Goal: Task Accomplishment & Management: Manage account settings

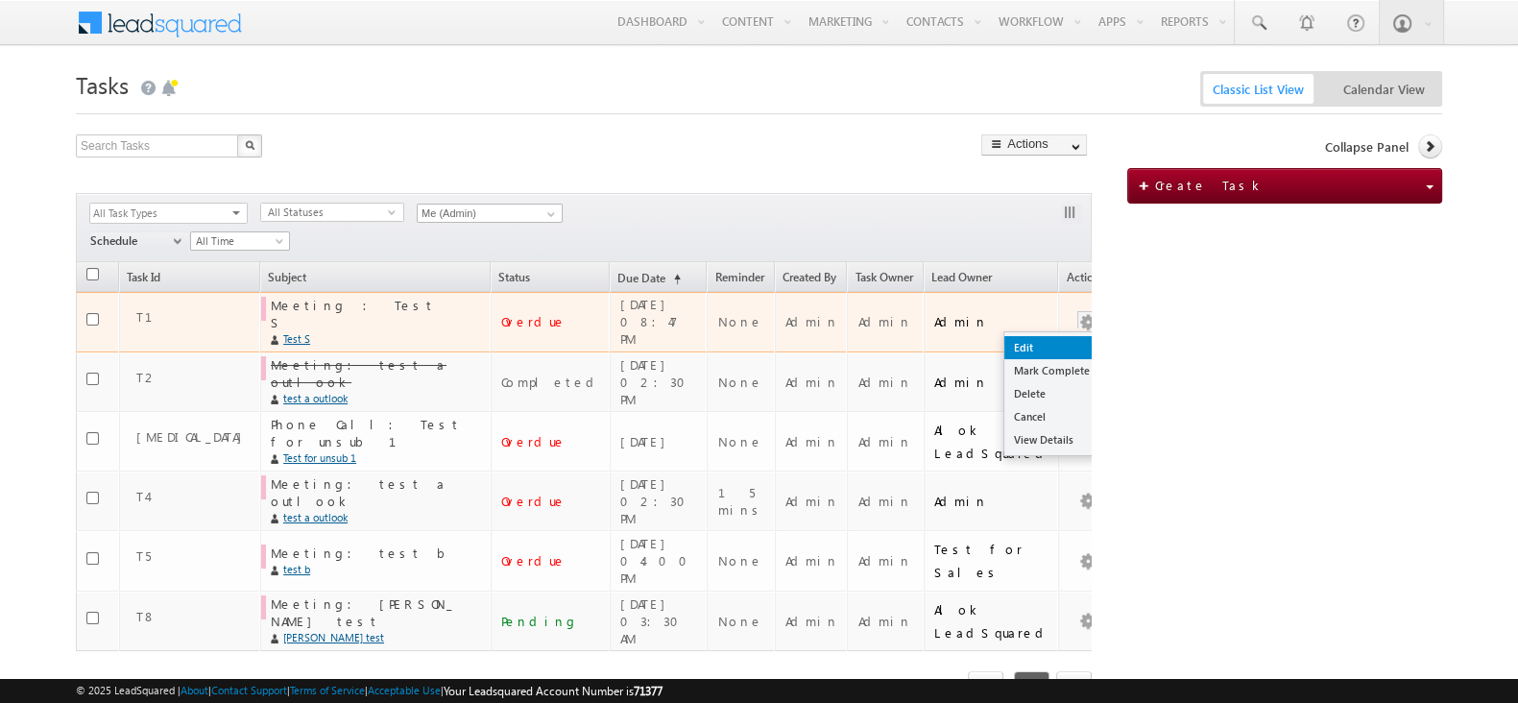
click at [1061, 336] on link "Edit" at bounding box center [1053, 347] width 96 height 23
checkbox input "true"
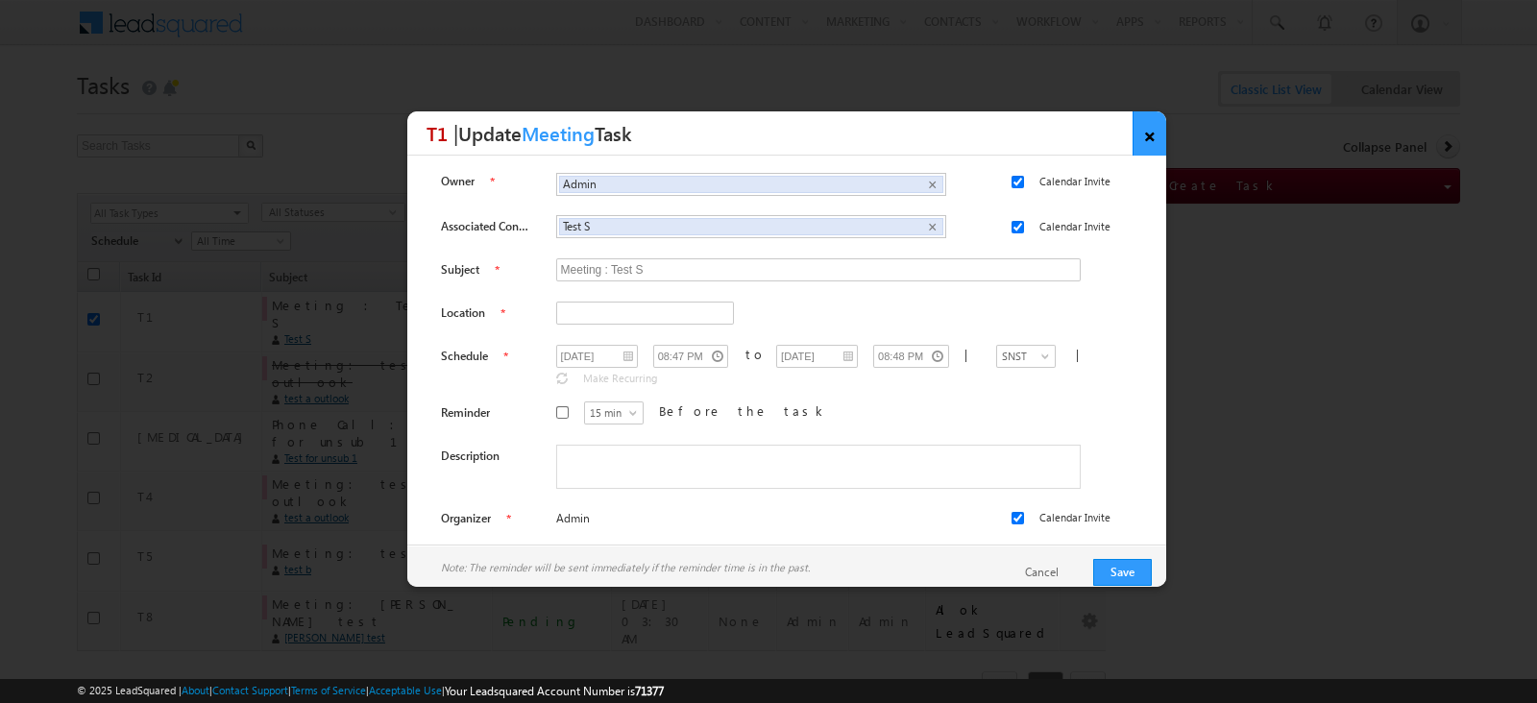
click at [1134, 154] on link "×" at bounding box center [1149, 133] width 34 height 44
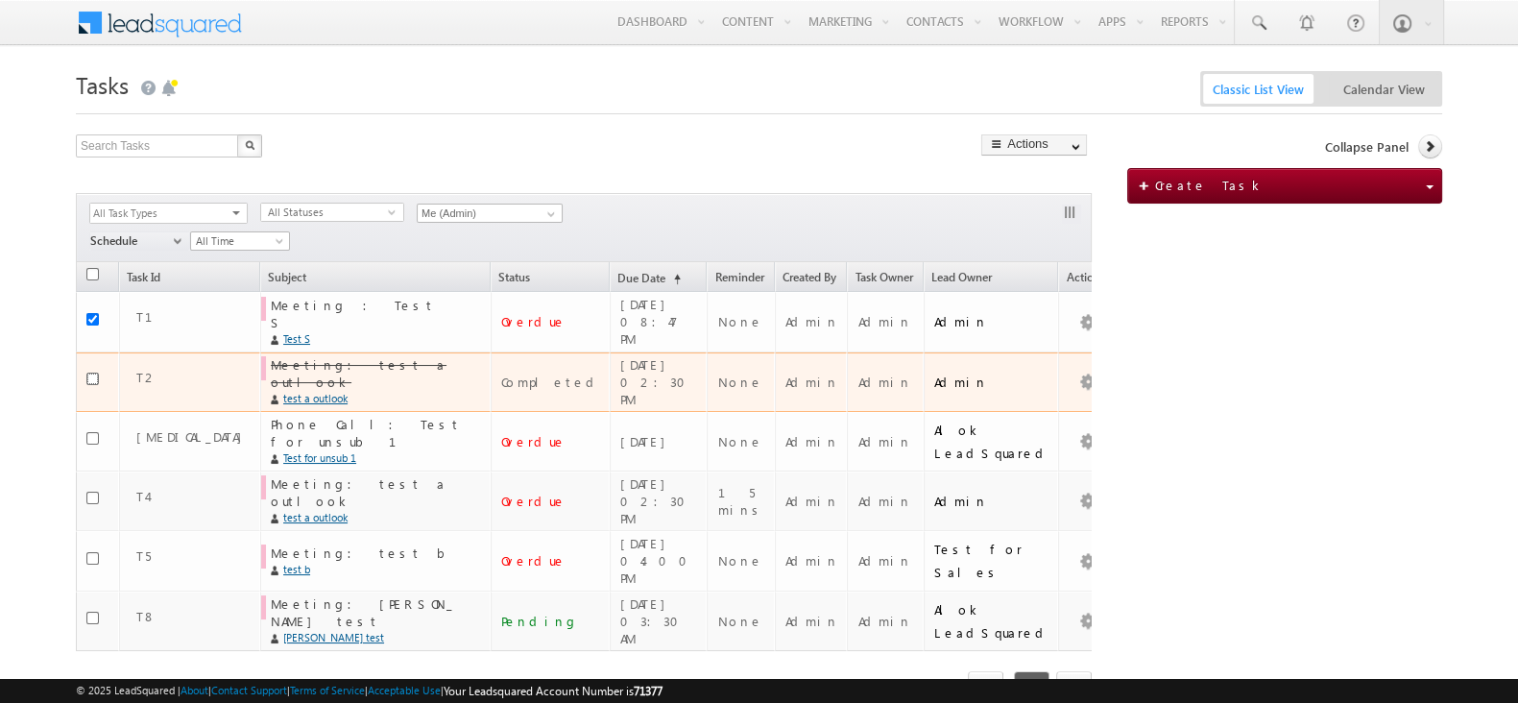
click at [92, 373] on input "checkbox" at bounding box center [92, 379] width 12 height 12
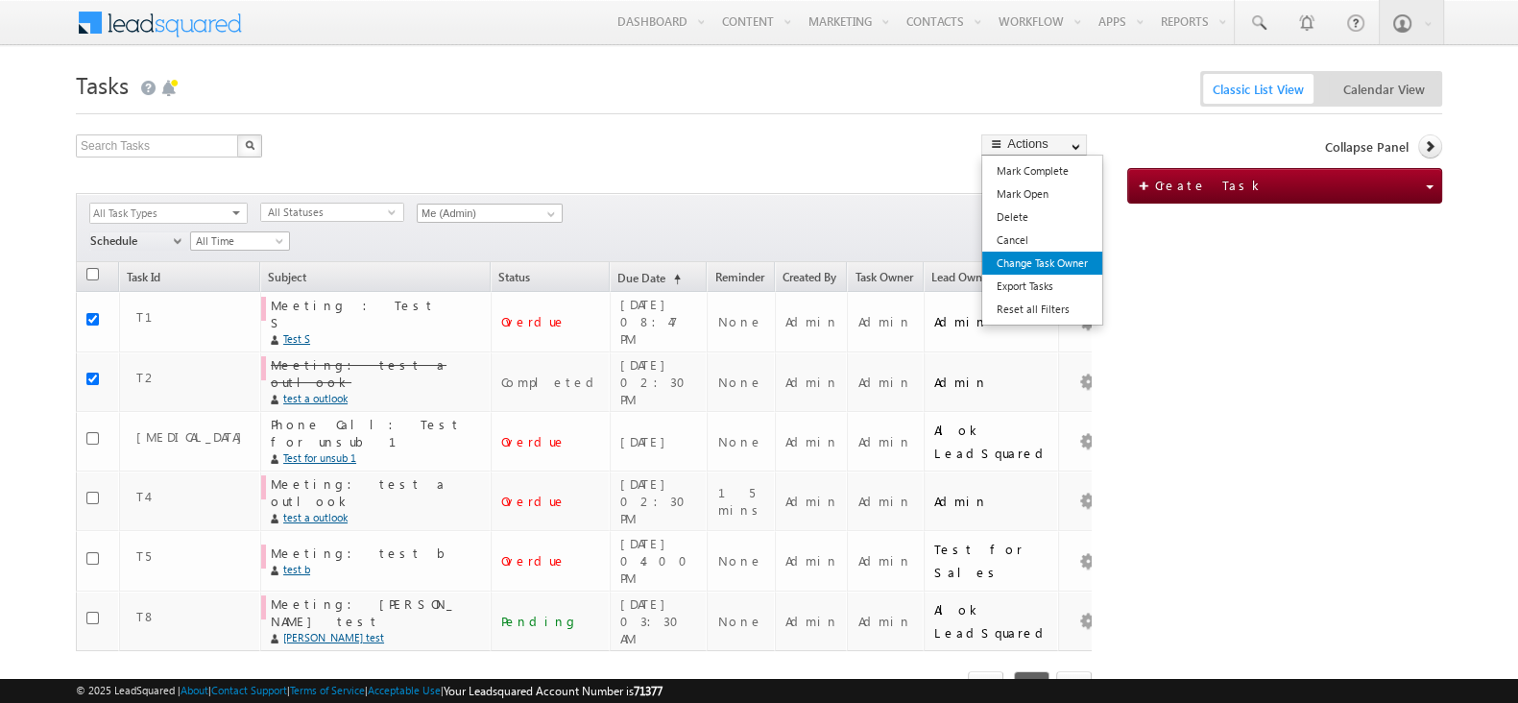
click at [1055, 262] on link "Change Task Owner" at bounding box center [1042, 263] width 120 height 23
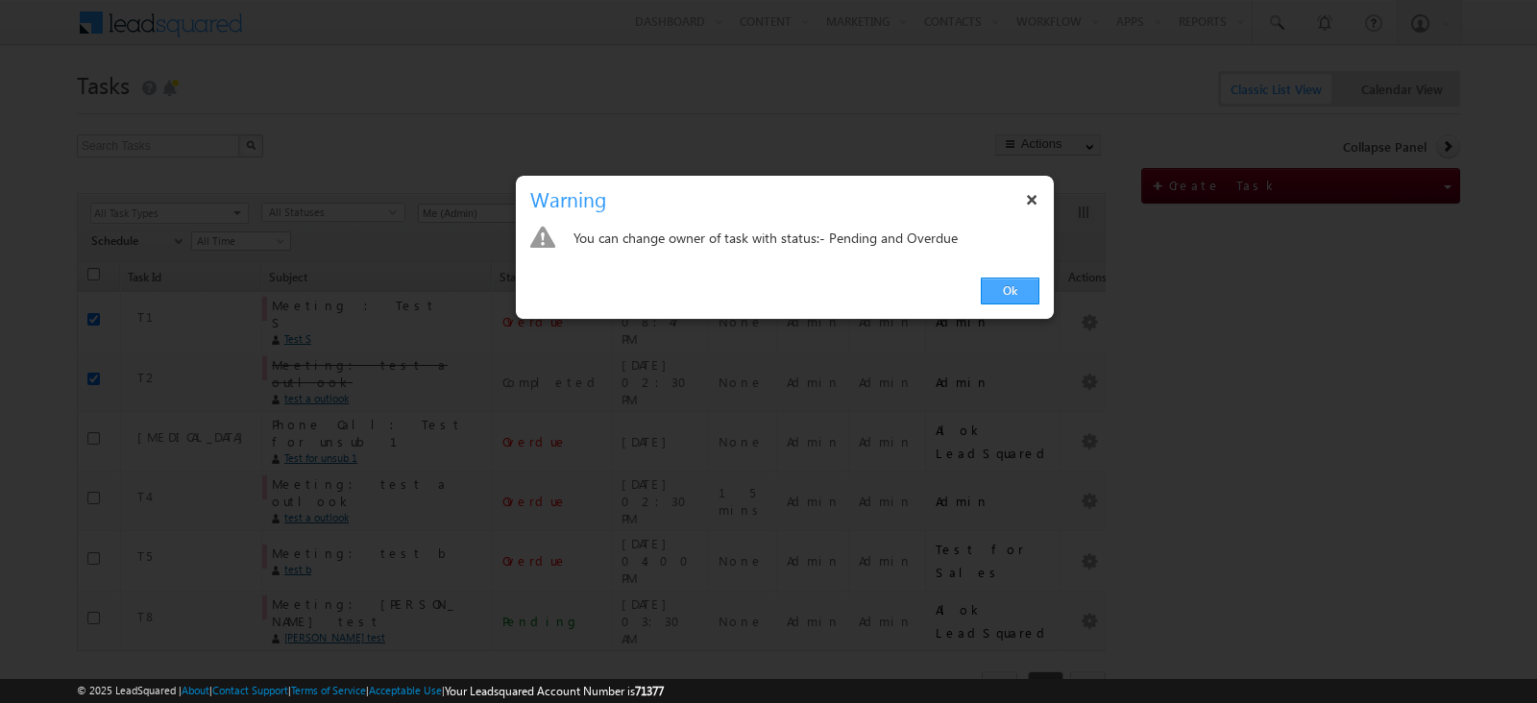
click at [1013, 287] on link "Ok" at bounding box center [1010, 291] width 59 height 27
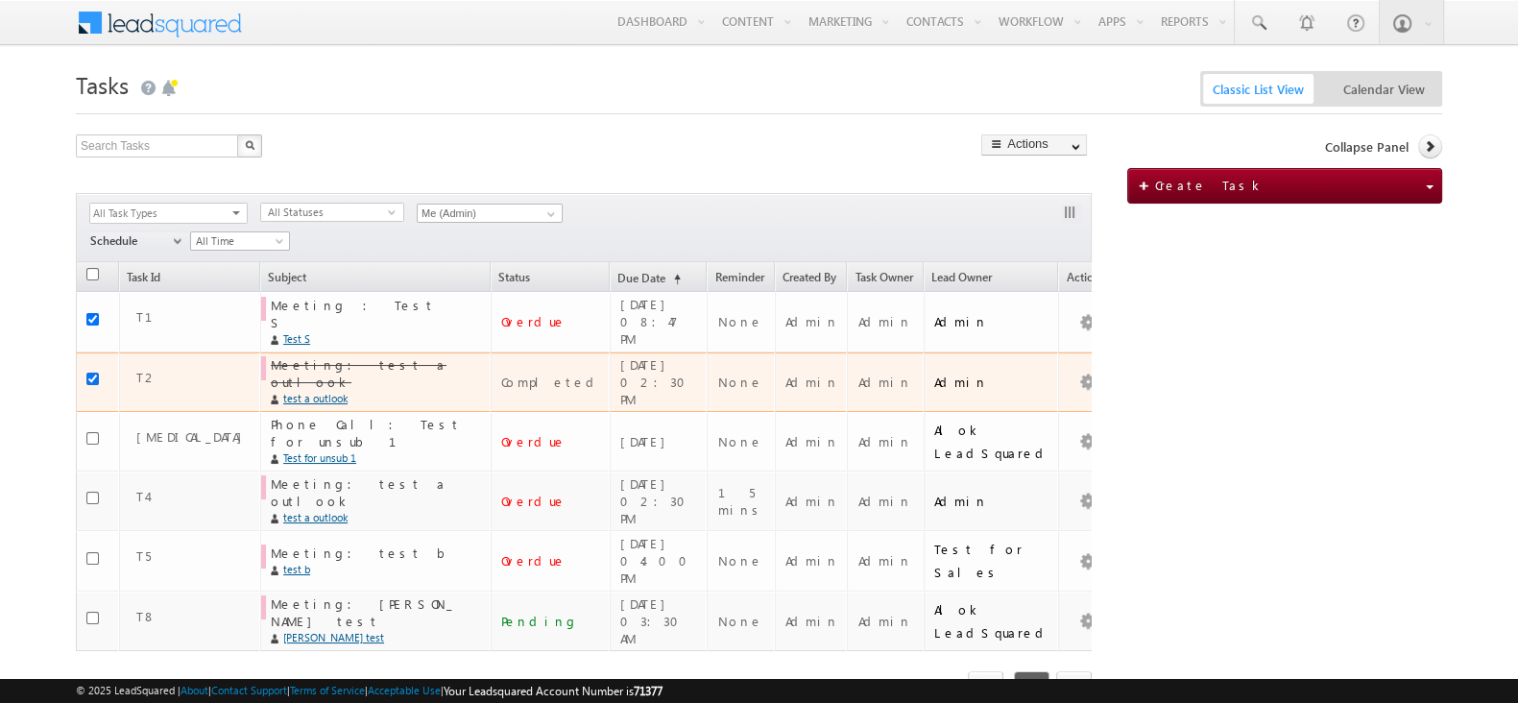
click at [96, 373] on input "checkbox" at bounding box center [92, 379] width 12 height 12
checkbox input "false"
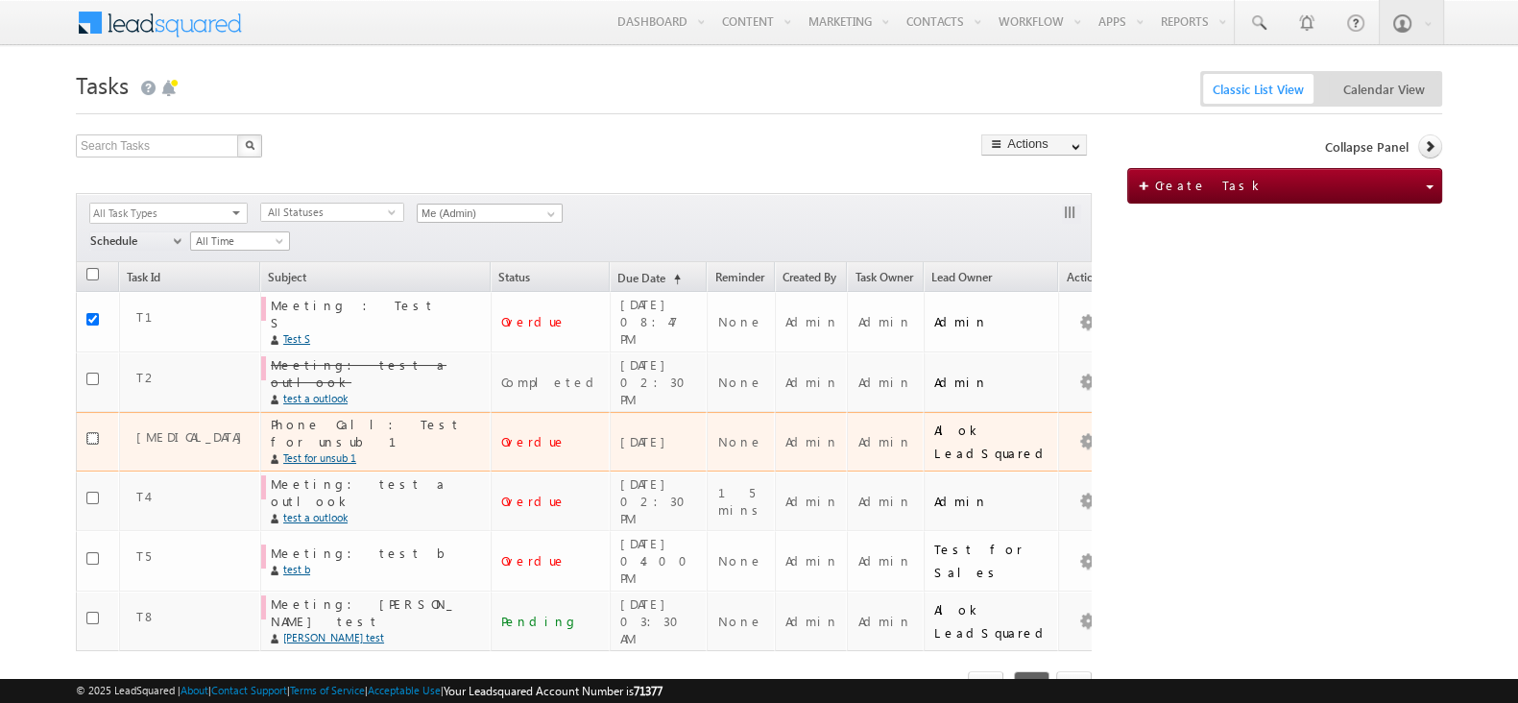
click at [91, 432] on input "checkbox" at bounding box center [92, 438] width 12 height 12
checkbox input "false"
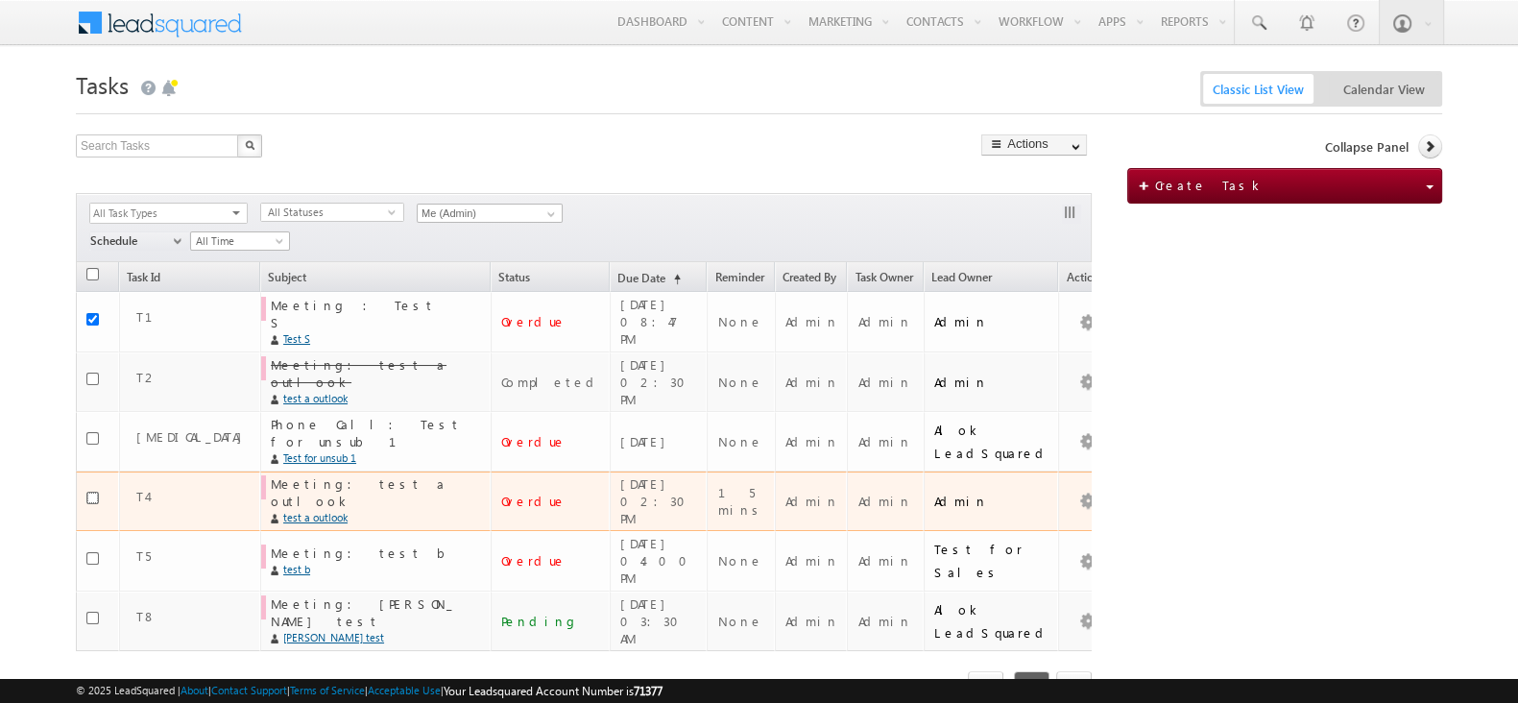
click at [92, 492] on input "checkbox" at bounding box center [92, 498] width 12 height 12
checkbox input "true"
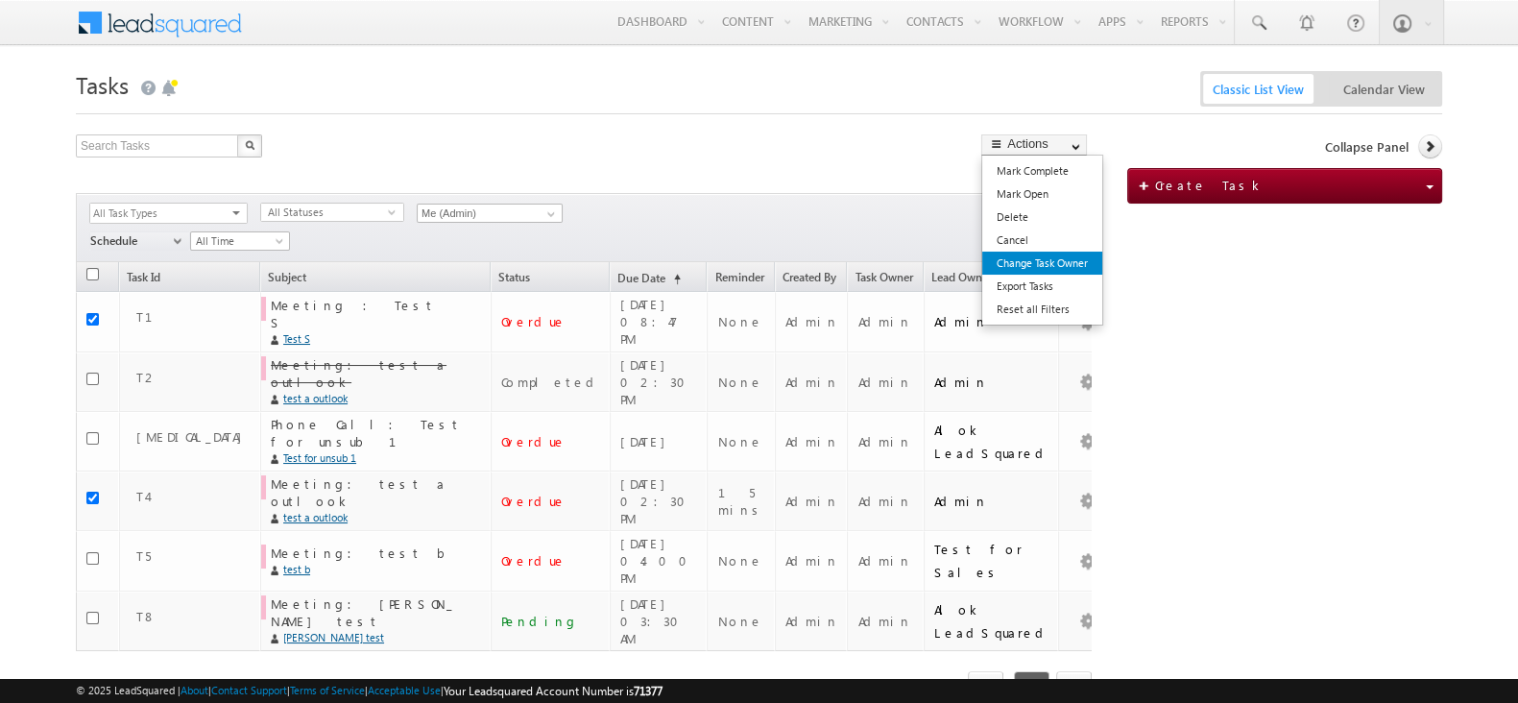
click at [1068, 259] on link "Change Task Owner" at bounding box center [1042, 263] width 120 height 23
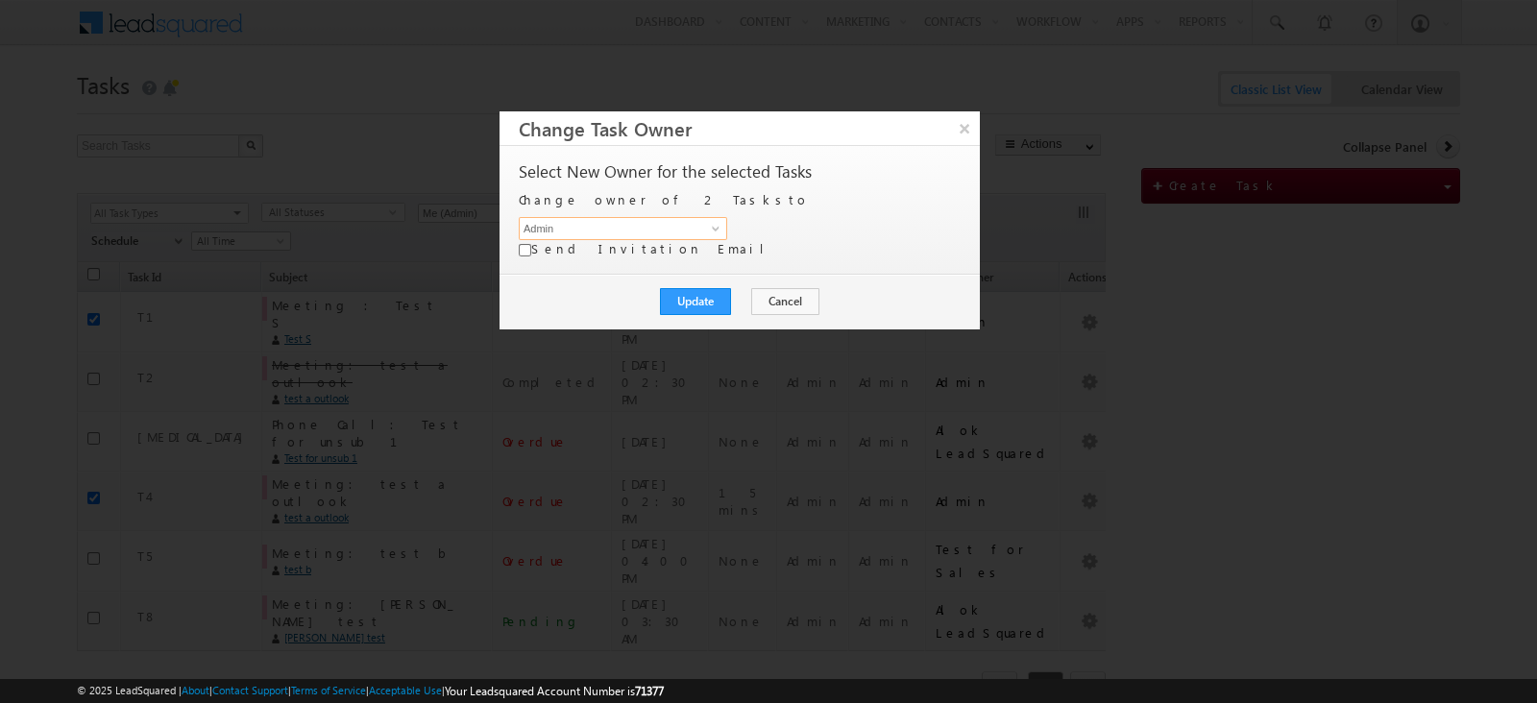
click at [727, 217] on input "Admin" at bounding box center [623, 228] width 208 height 23
click at [723, 221] on span at bounding box center [715, 228] width 15 height 15
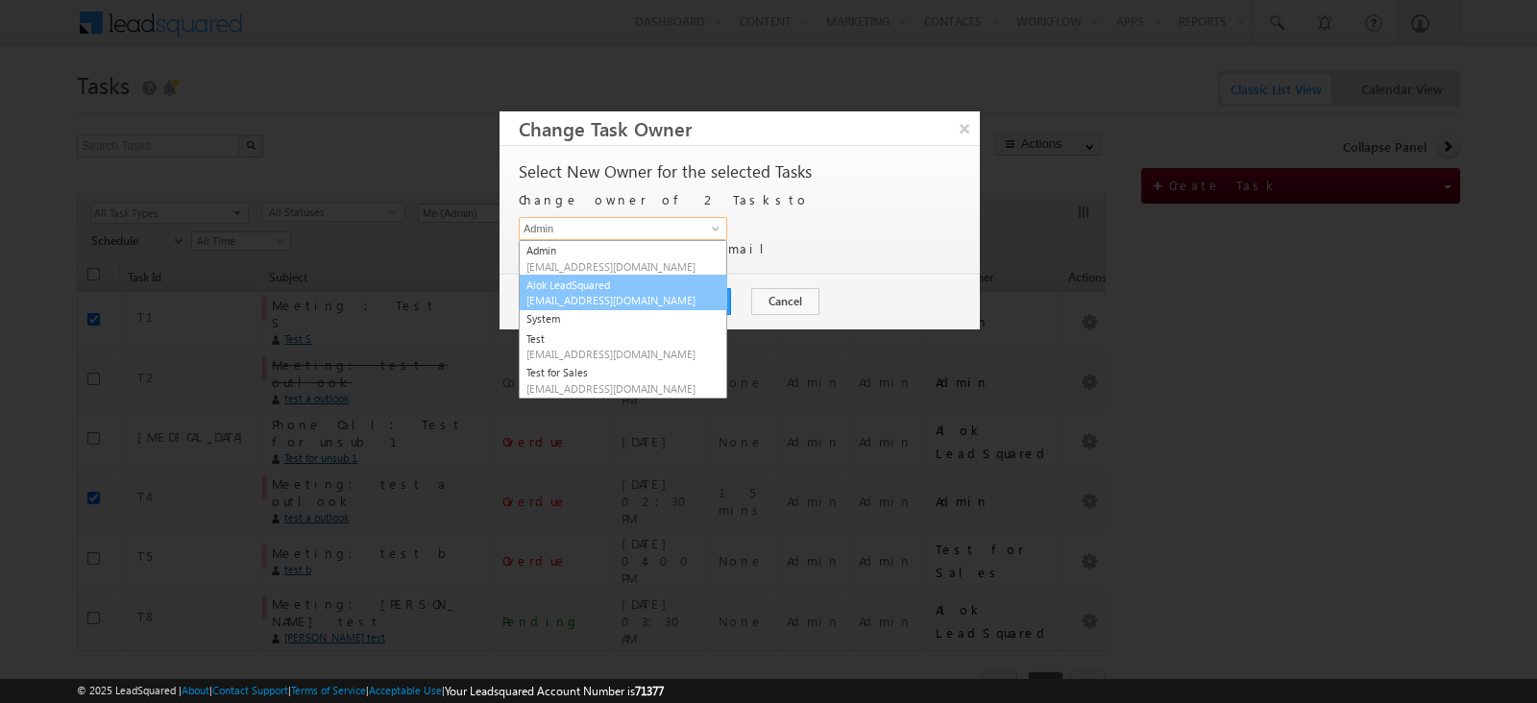
click at [727, 275] on link "Alok LeadSquared [EMAIL_ADDRESS][DOMAIN_NAME]" at bounding box center [623, 293] width 208 height 36
type input "Alok LeadSquared"
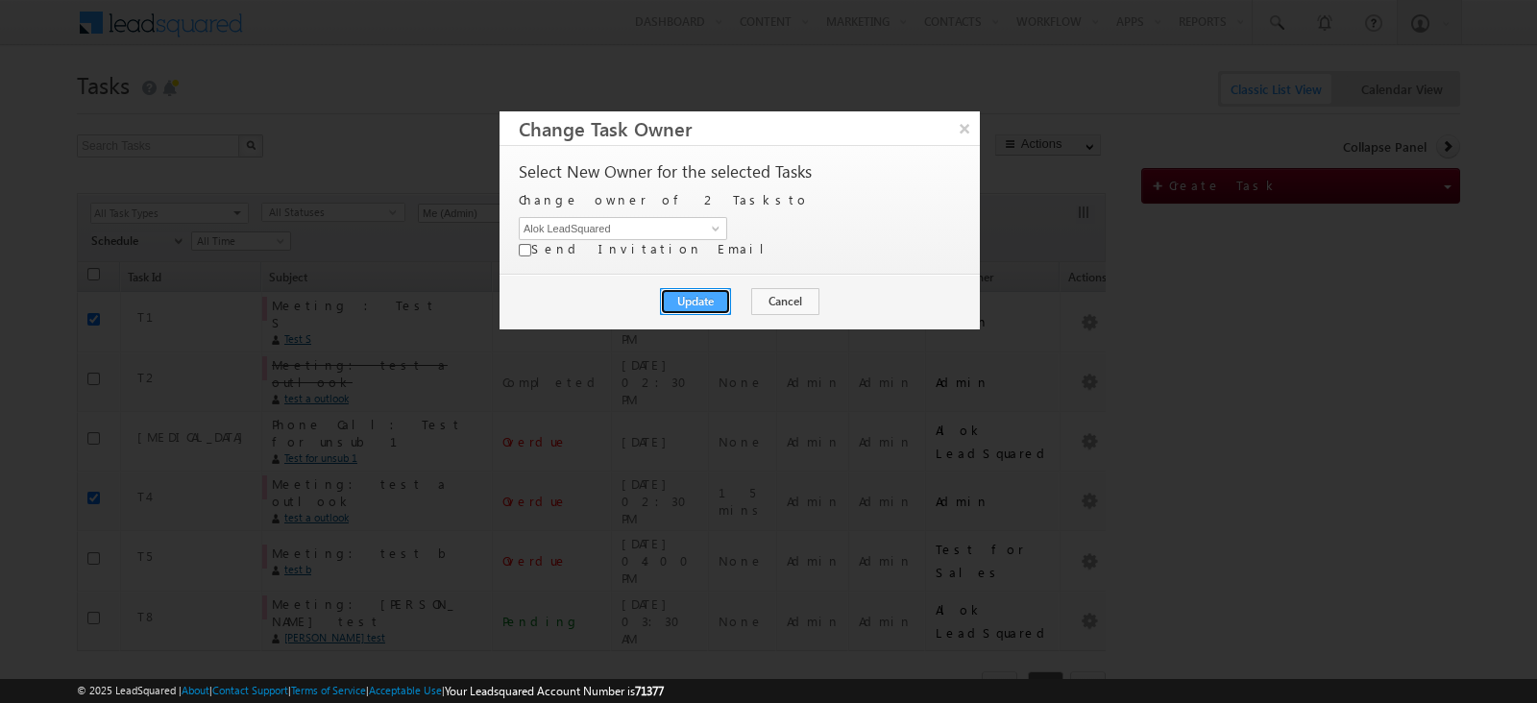
click at [716, 288] on button "Update" at bounding box center [695, 301] width 71 height 27
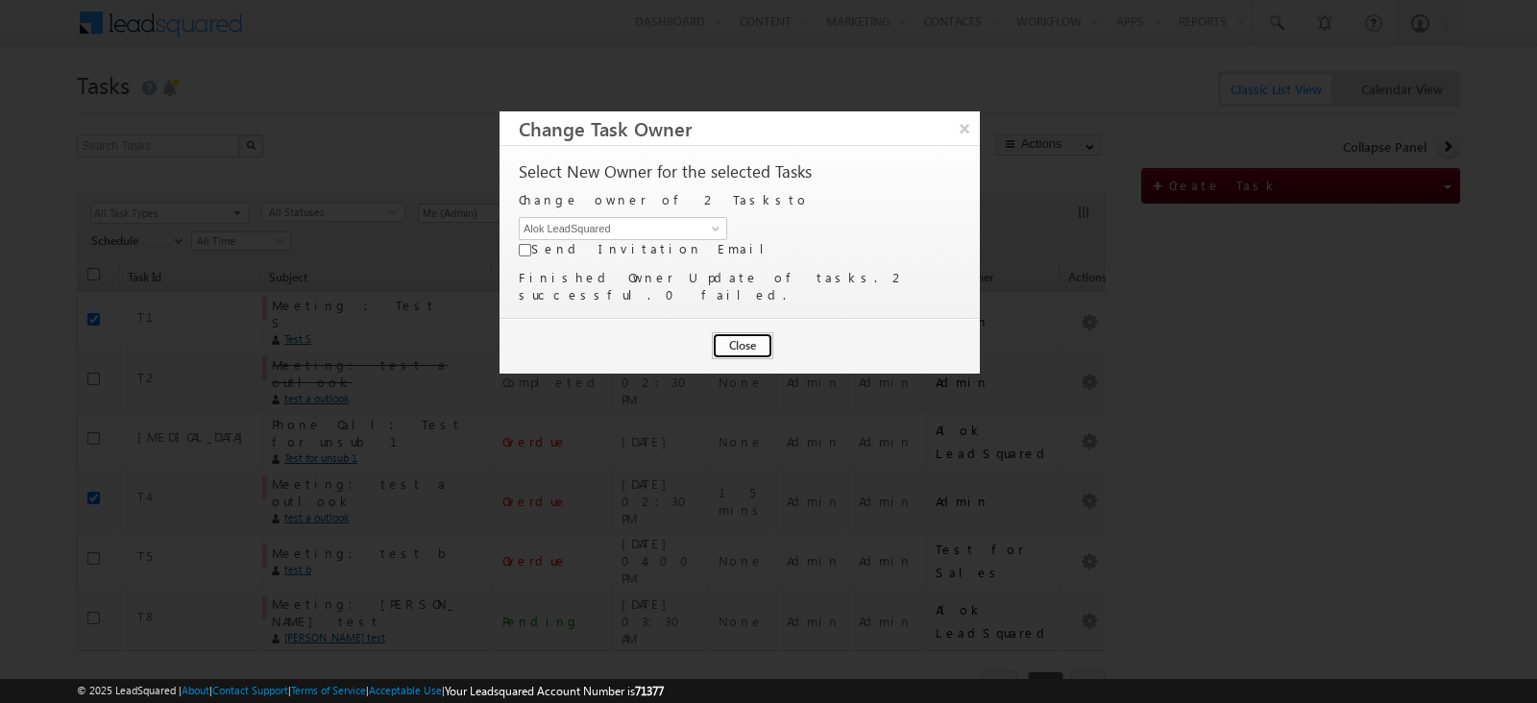
click at [744, 332] on button "Close" at bounding box center [742, 345] width 61 height 27
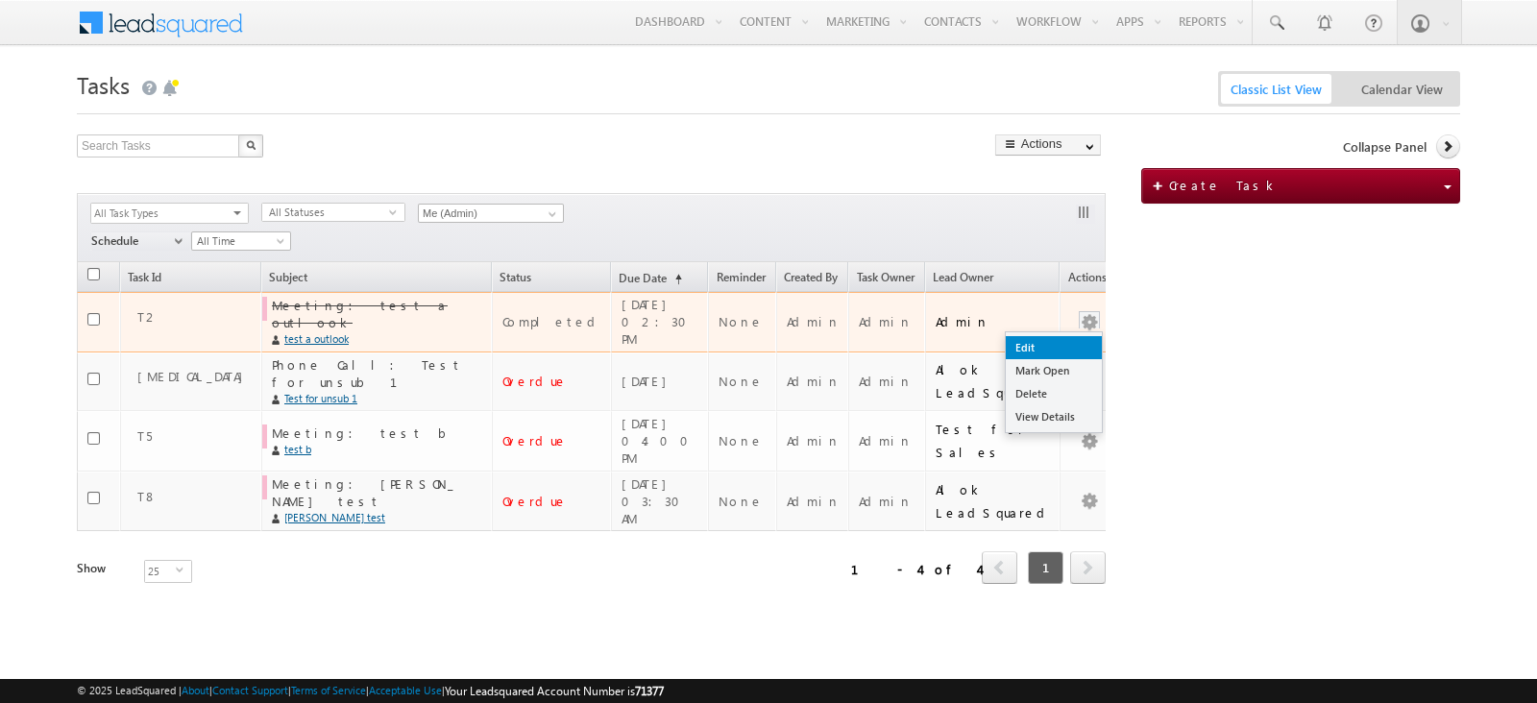
click at [1062, 340] on link "Edit" at bounding box center [1054, 347] width 96 height 23
checkbox input "true"
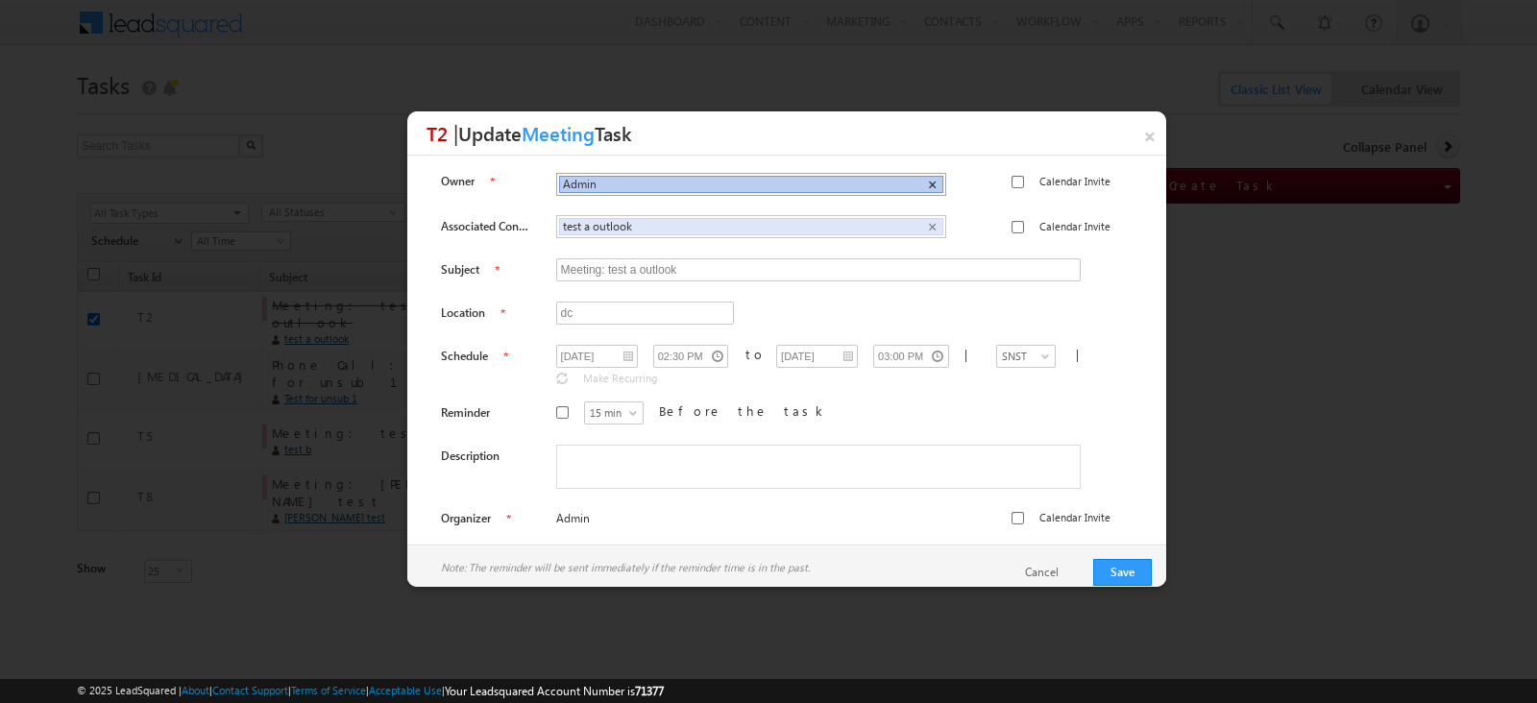
click at [928, 179] on span "×" at bounding box center [932, 185] width 9 height 16
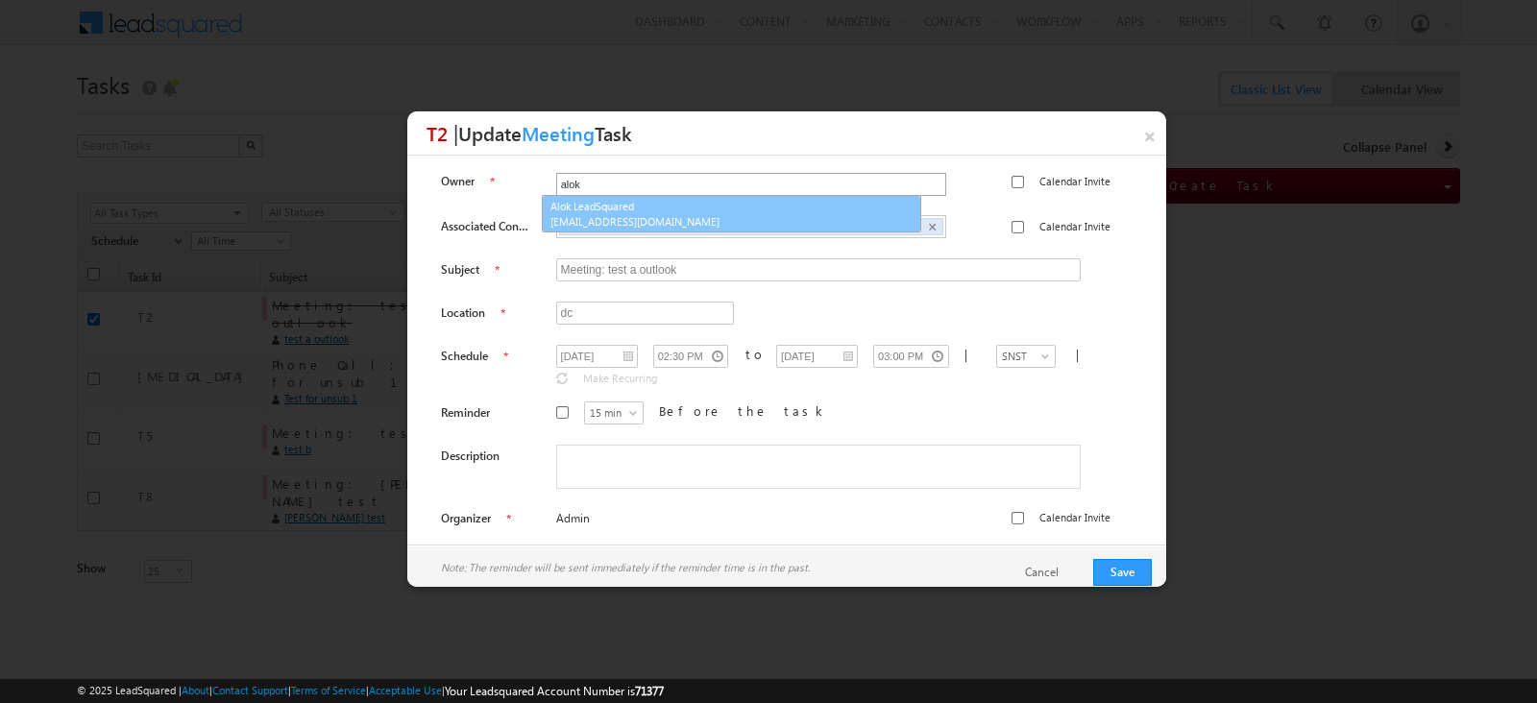
type input "Alok LeadSquared"
click at [874, 209] on link "Alok LeadSquared [EMAIL_ADDRESS][DOMAIN_NAME]" at bounding box center [731, 213] width 378 height 36
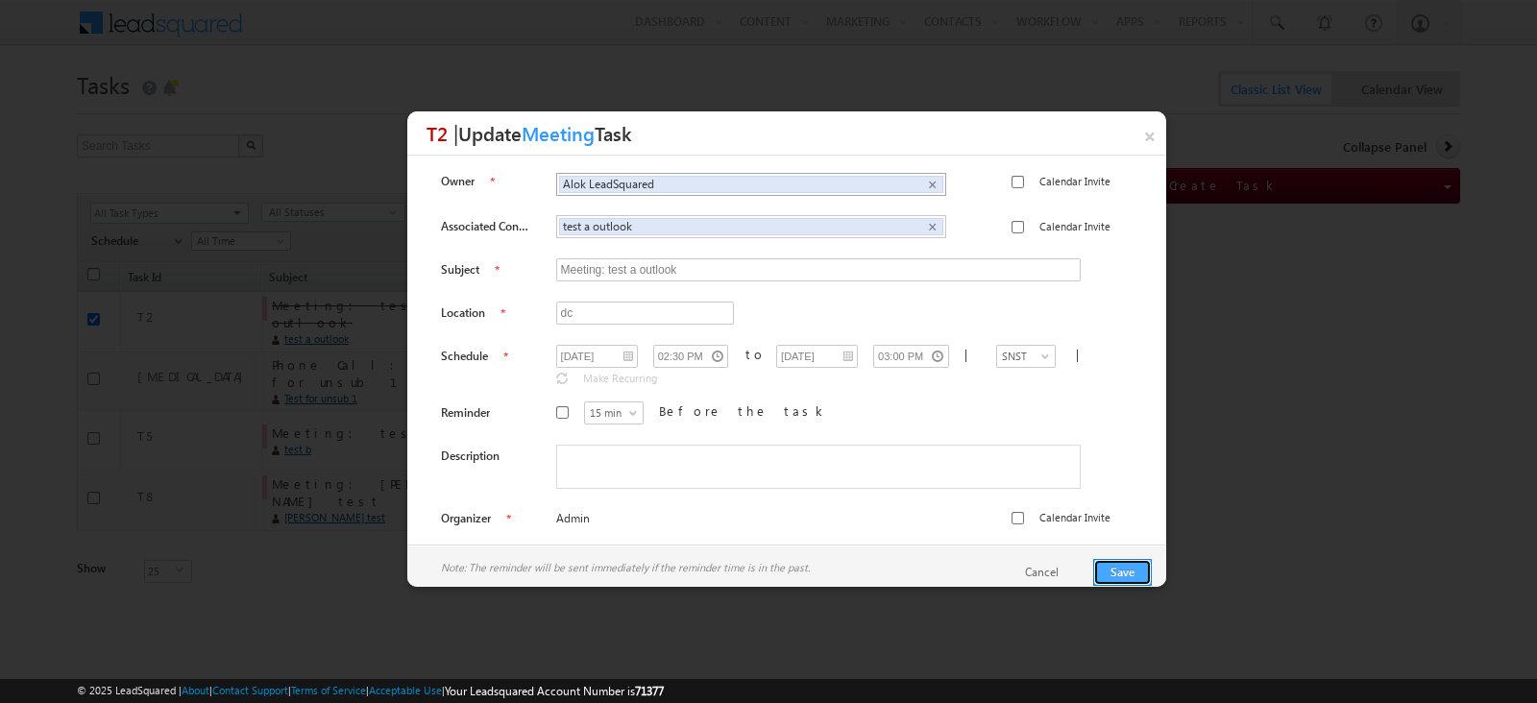
click at [1105, 567] on button "Save" at bounding box center [1122, 572] width 59 height 27
